Goal: Transaction & Acquisition: Purchase product/service

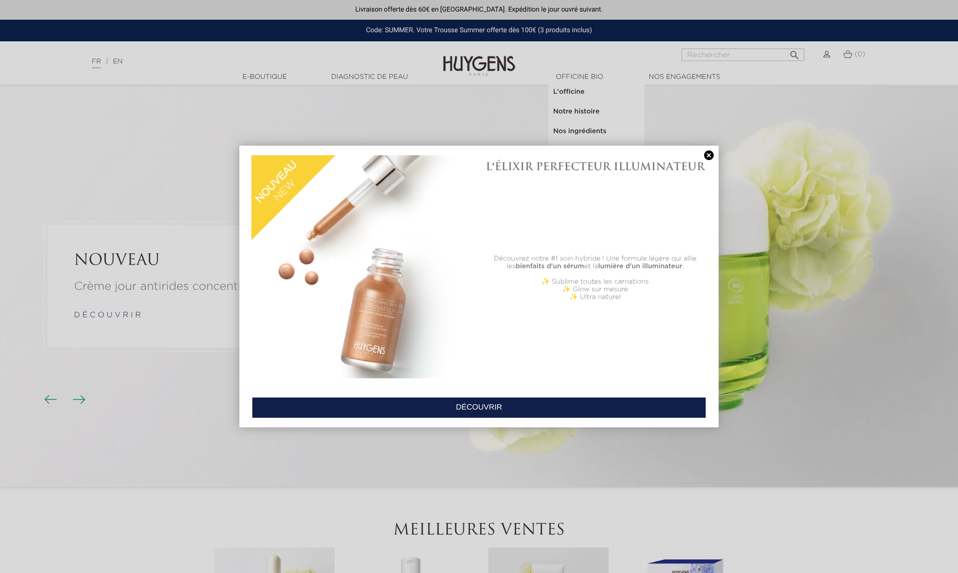
click at [709, 154] on link at bounding box center [708, 155] width 13 height 10
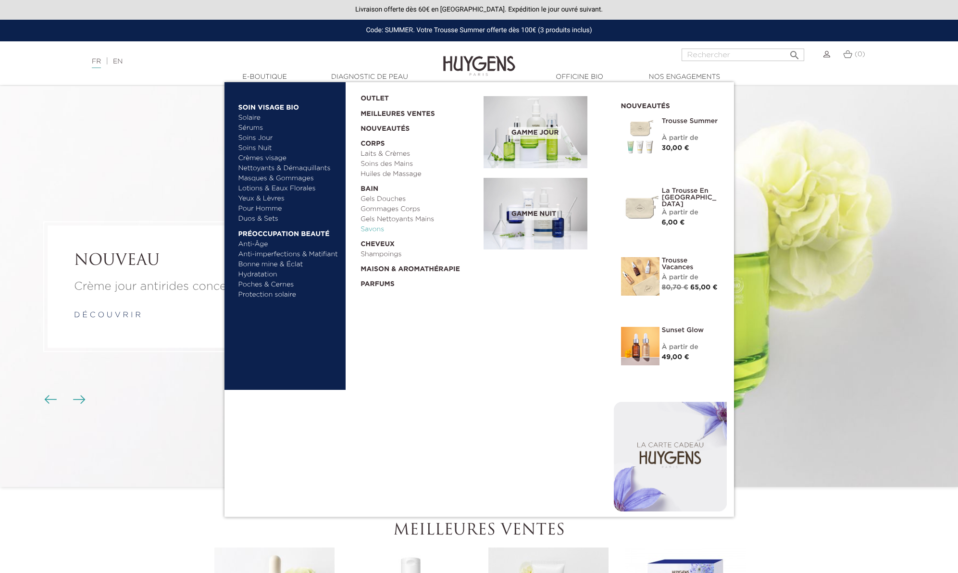
click at [371, 228] on link "Savons" at bounding box center [418, 229] width 116 height 10
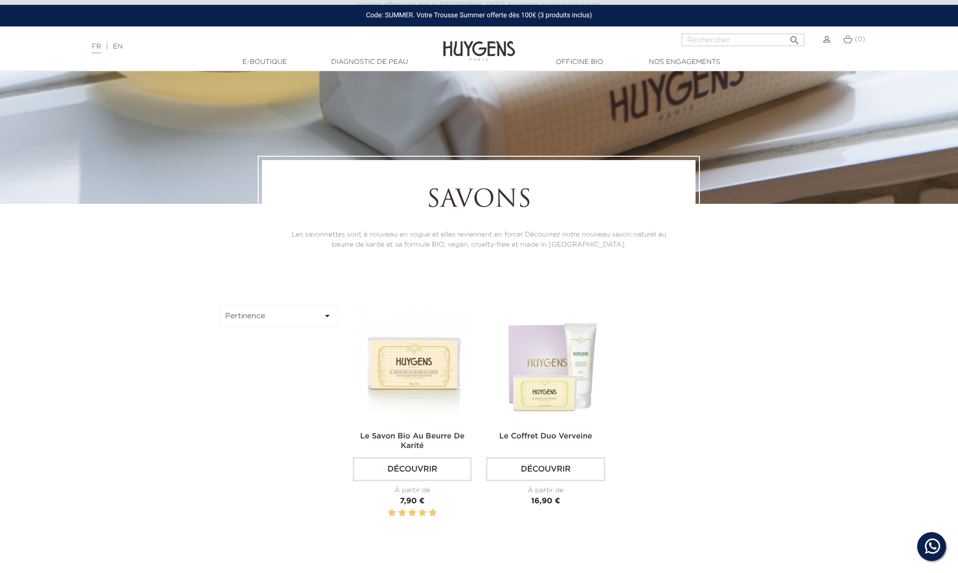
scroll to position [190, 0]
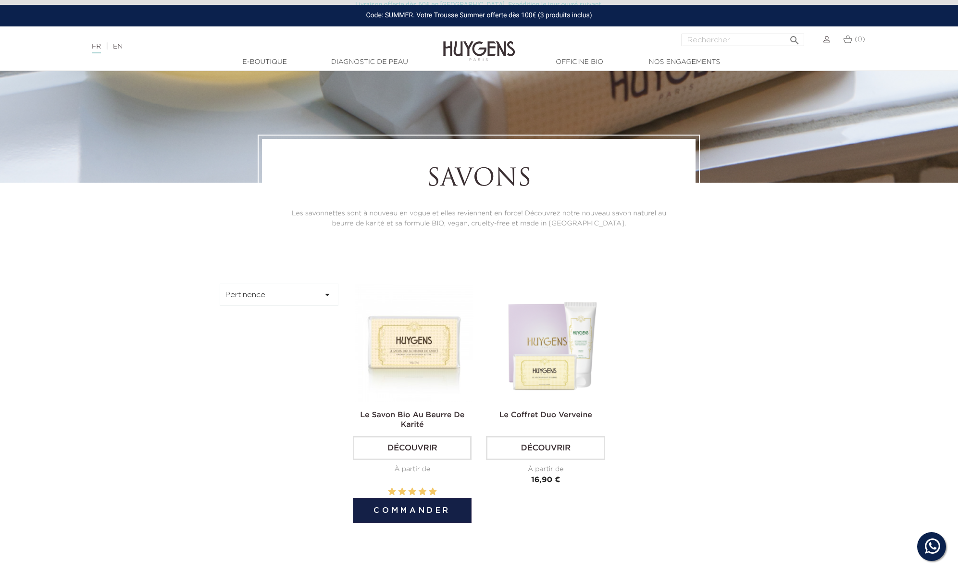
click at [410, 340] on img at bounding box center [414, 342] width 119 height 119
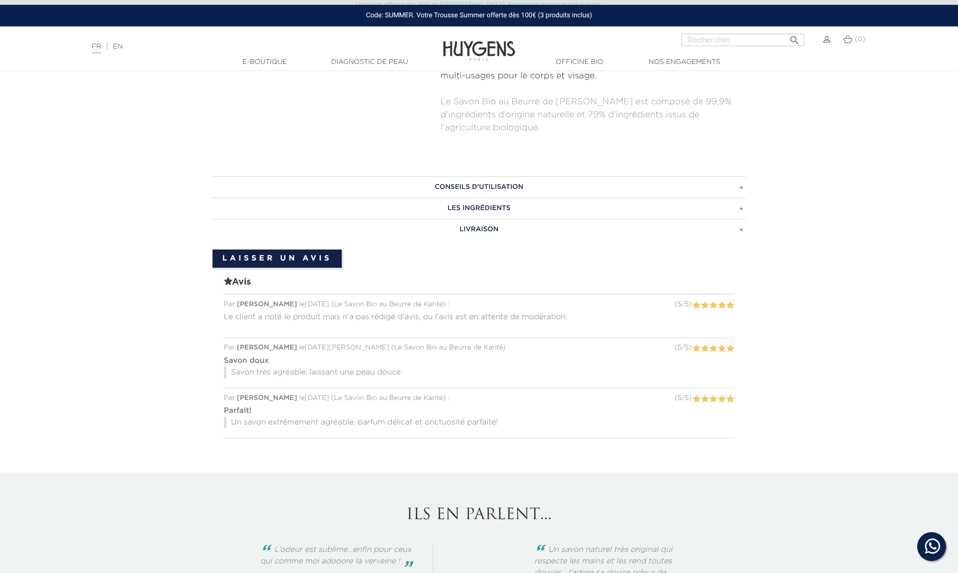
scroll to position [497, 0]
